Goal: Information Seeking & Learning: Learn about a topic

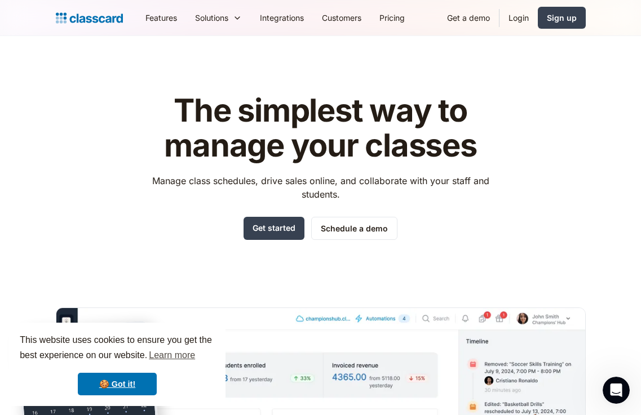
click at [91, 22] on img at bounding box center [89, 18] width 67 height 16
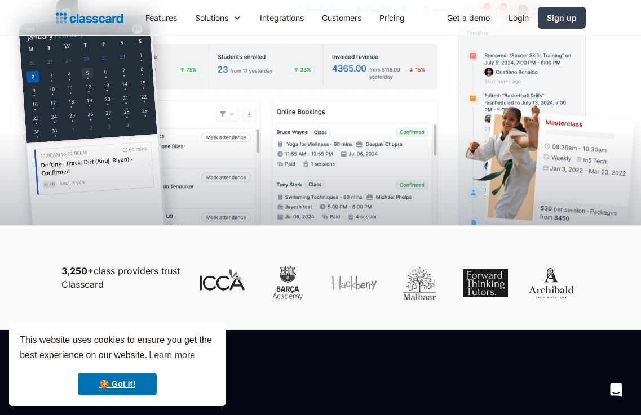
scroll to position [309, 0]
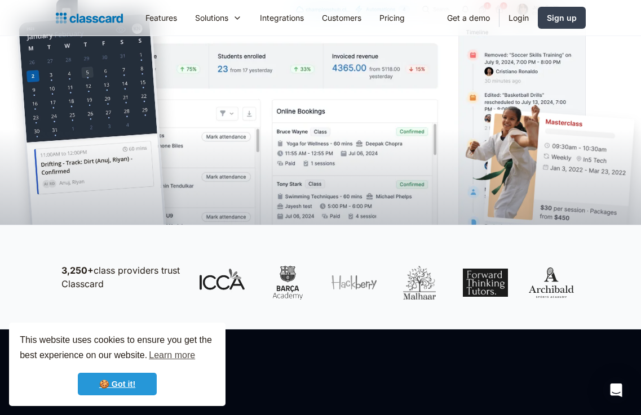
click at [126, 387] on link "🍪 Got it!" at bounding box center [117, 384] width 79 height 23
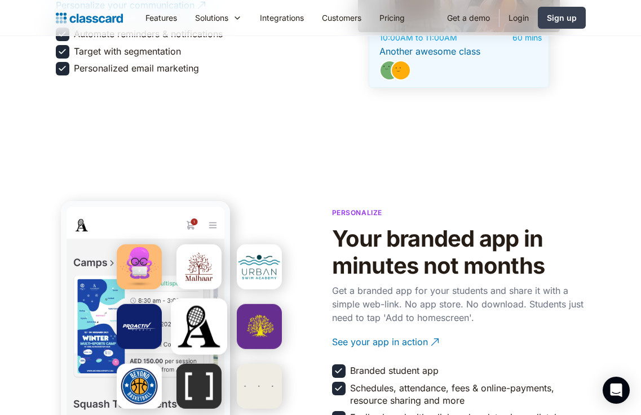
scroll to position [1810, 0]
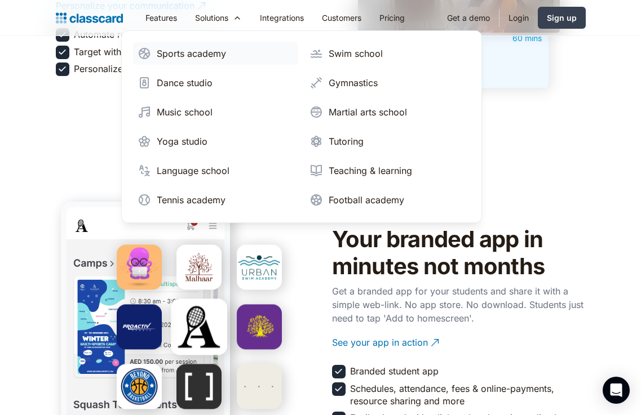
click at [211, 56] on div "Sports academy" at bounding box center [191, 54] width 69 height 14
